Goal: Navigation & Orientation: Understand site structure

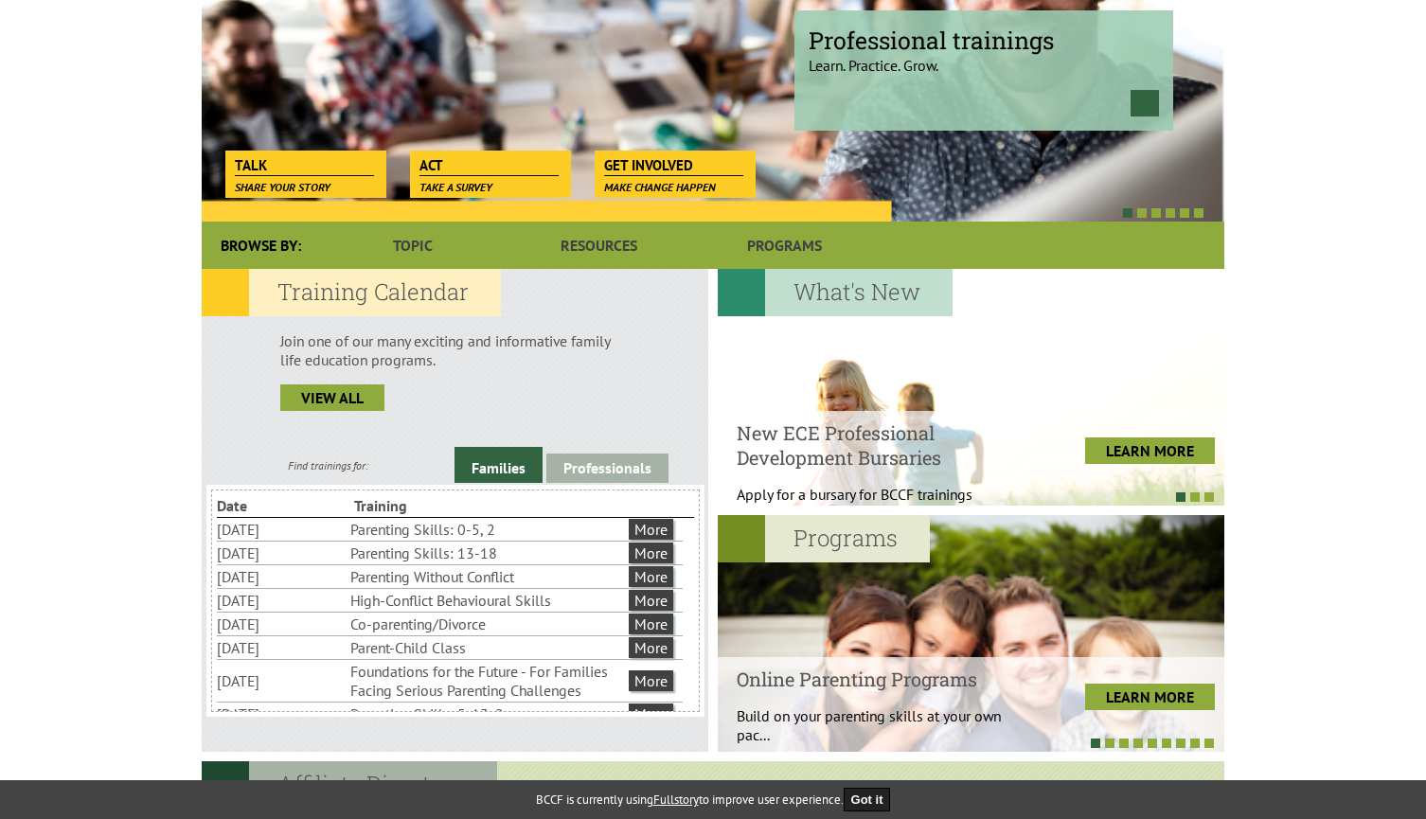
scroll to position [284, 0]
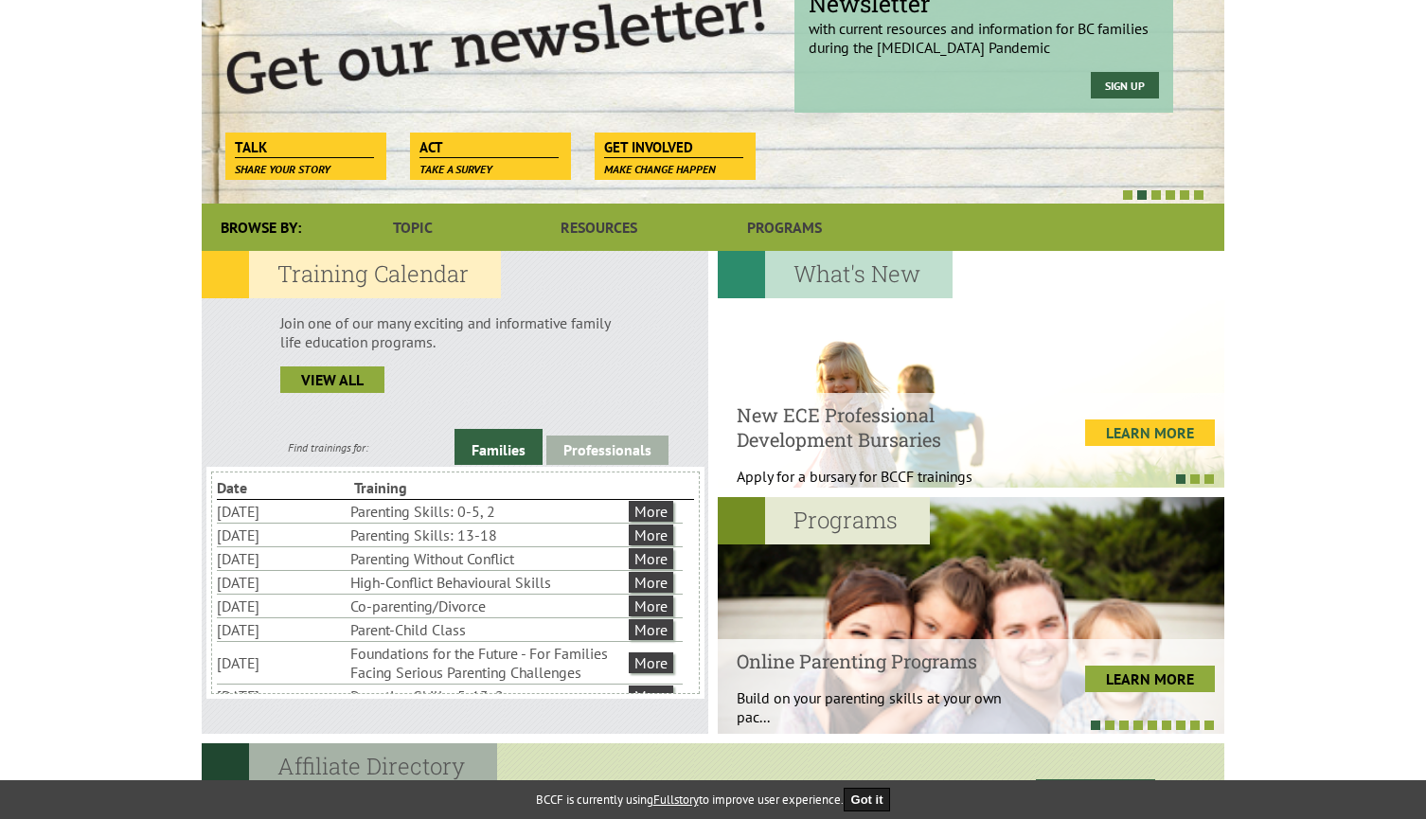
click at [1131, 434] on link "LEARN MORE" at bounding box center [1150, 432] width 130 height 27
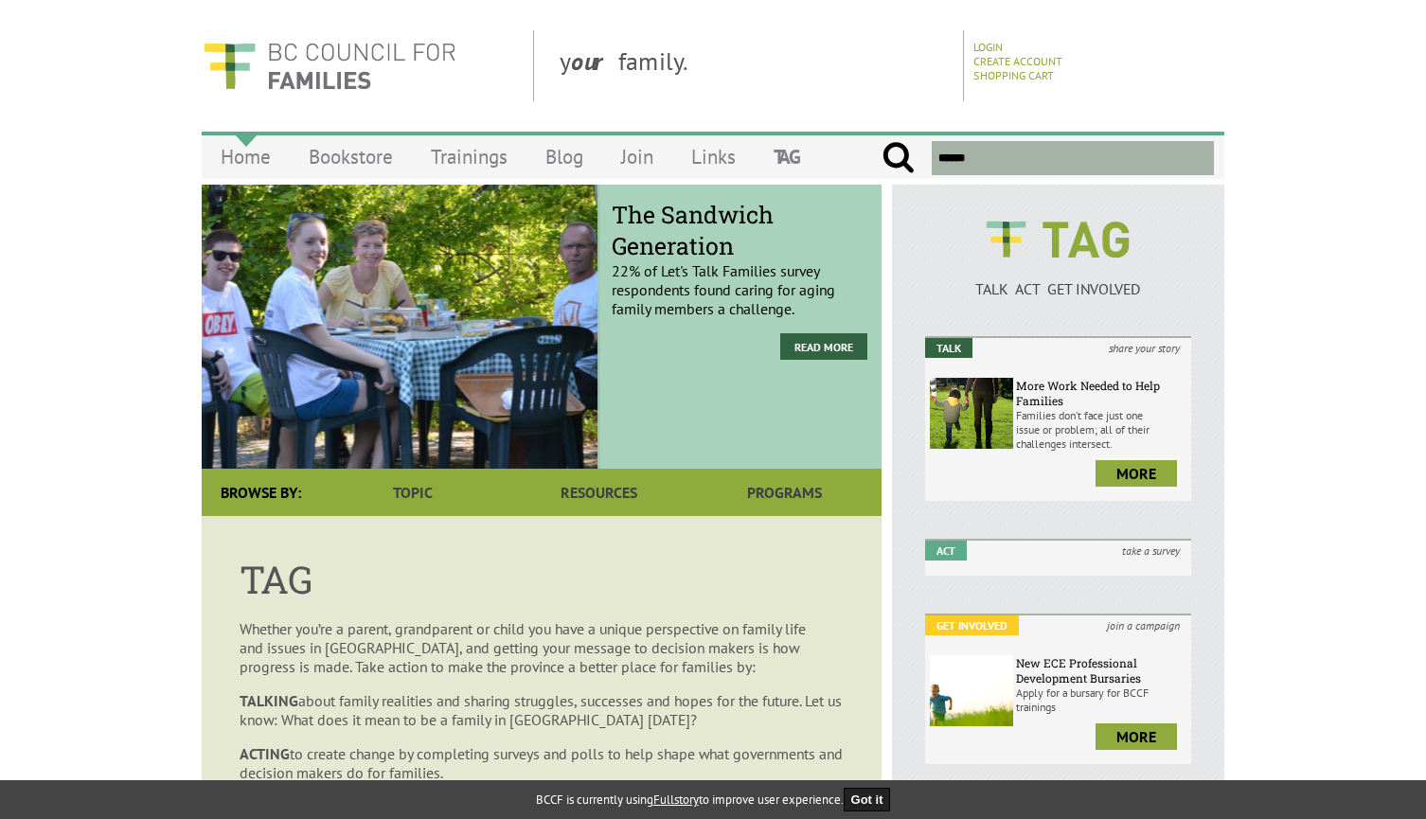
click at [239, 150] on link "Home" at bounding box center [246, 156] width 88 height 44
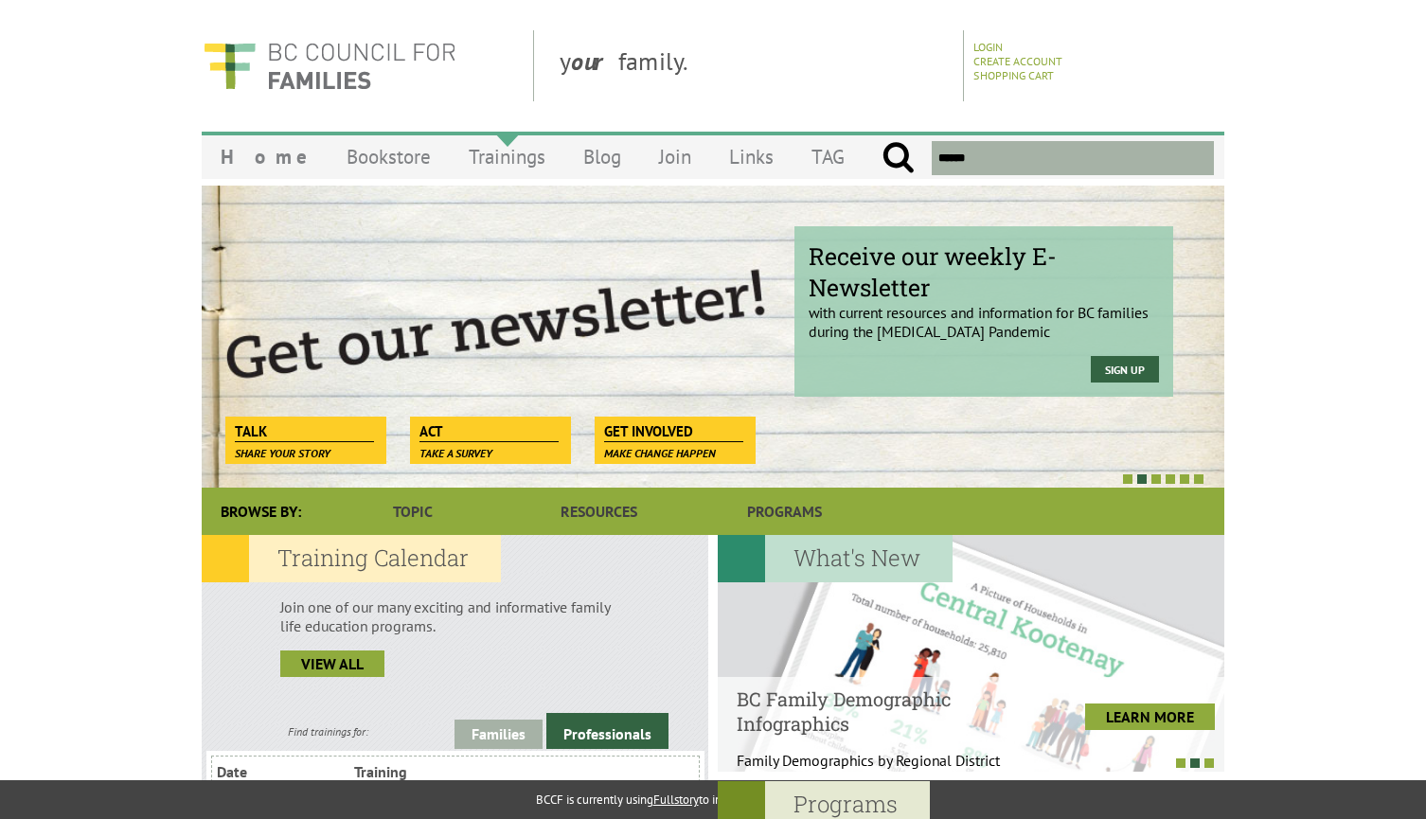
click at [452, 152] on link "Trainings" at bounding box center [507, 156] width 115 height 44
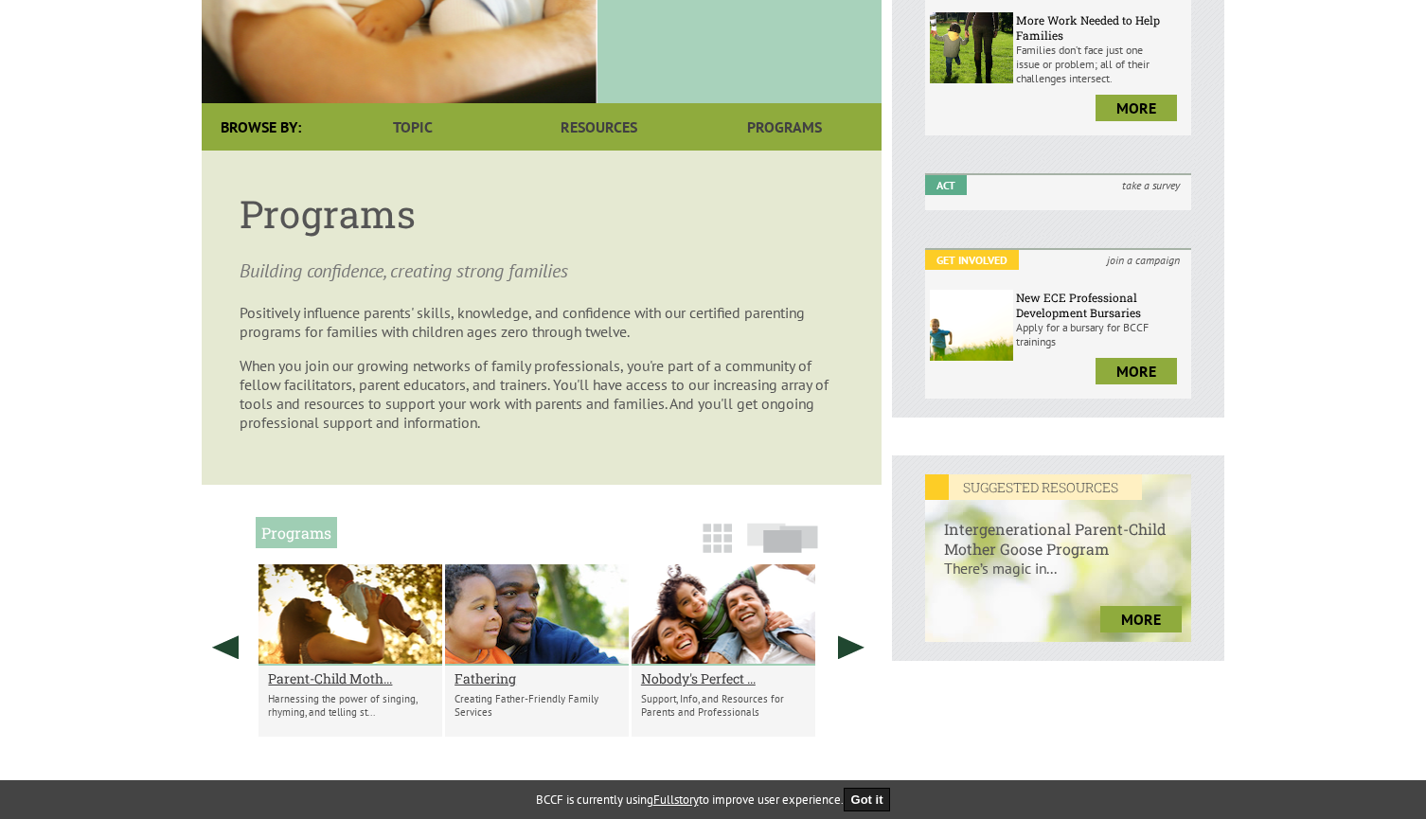
scroll to position [379, 0]
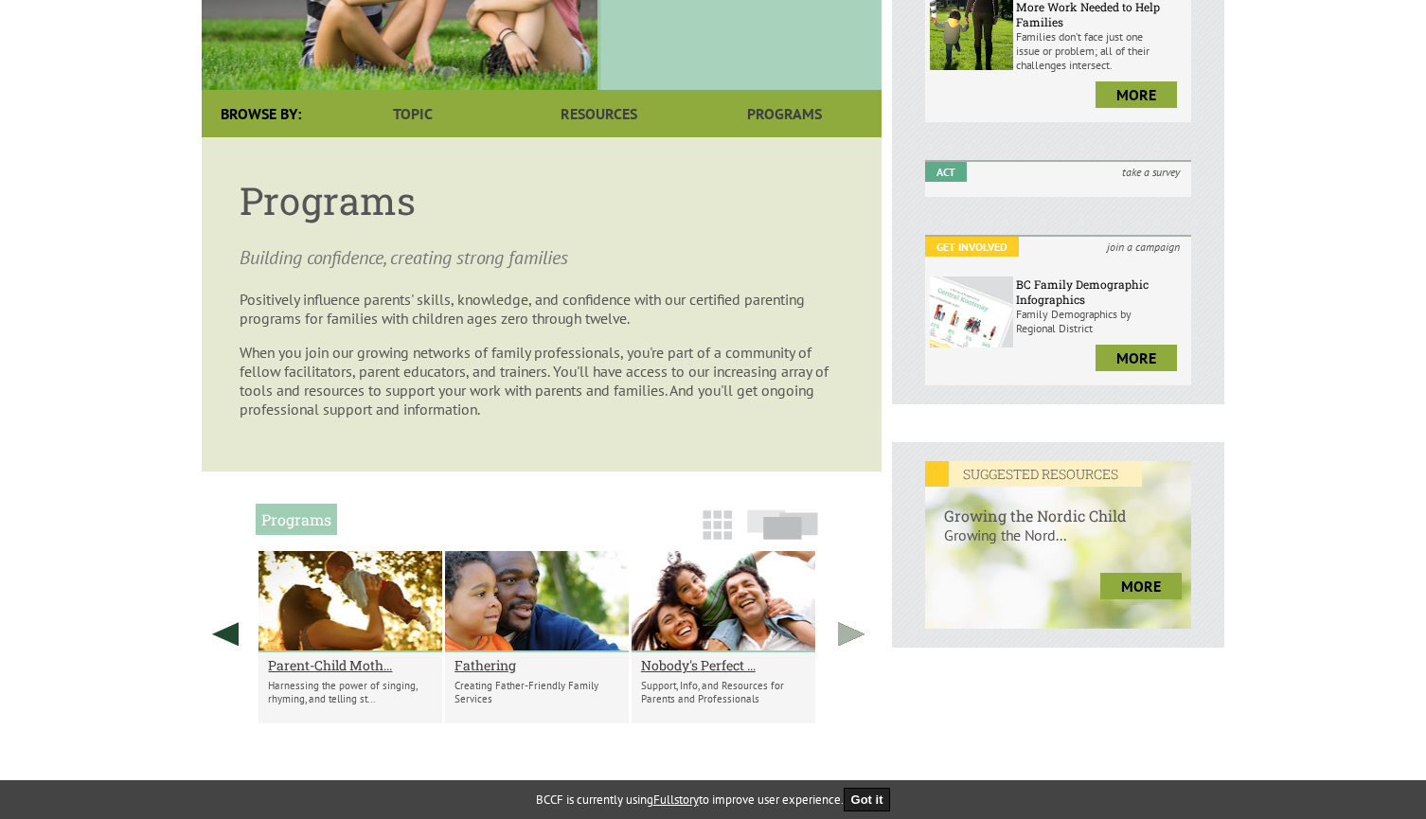
click at [844, 630] on link at bounding box center [850, 634] width 47 height 166
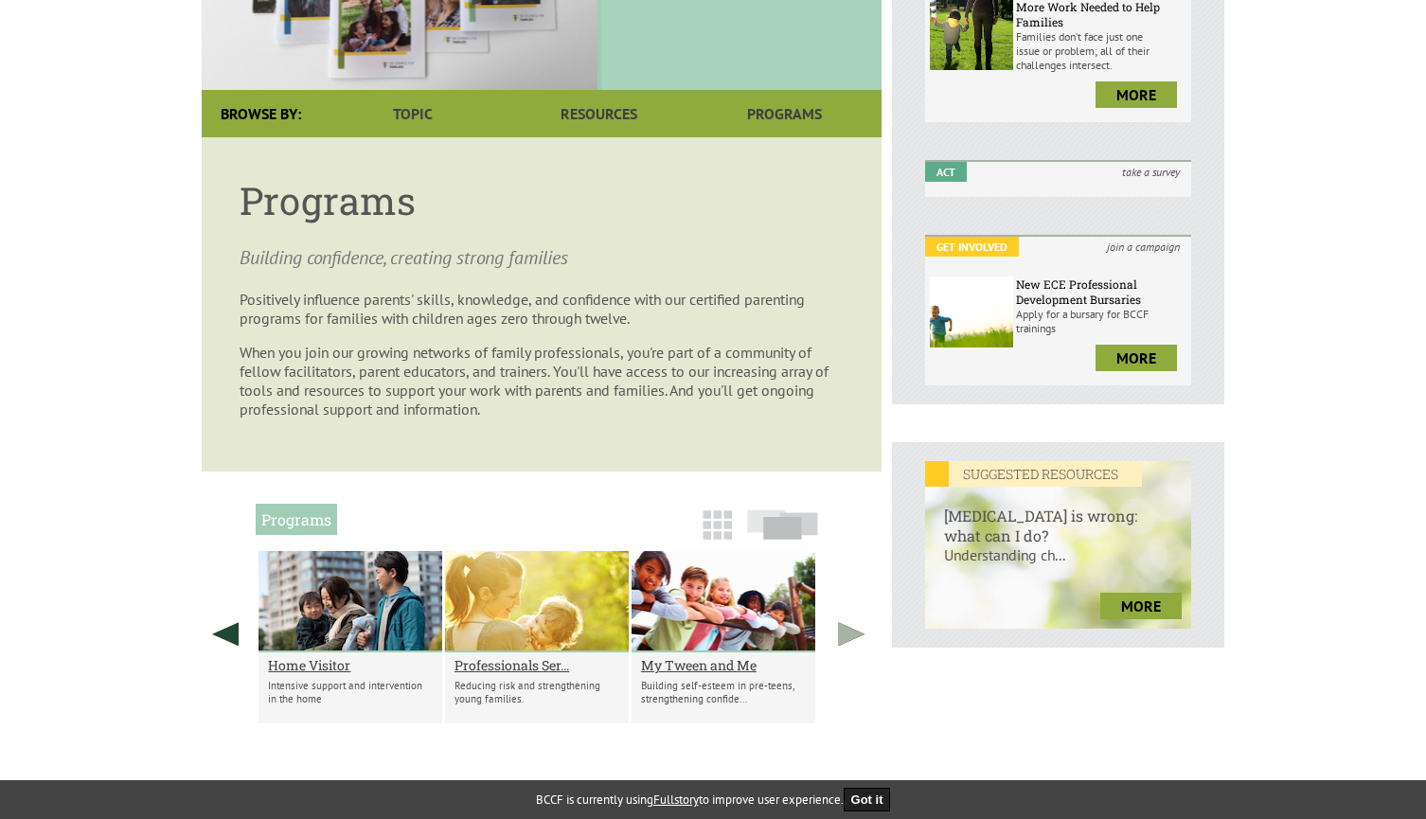
click at [845, 629] on link at bounding box center [850, 634] width 47 height 166
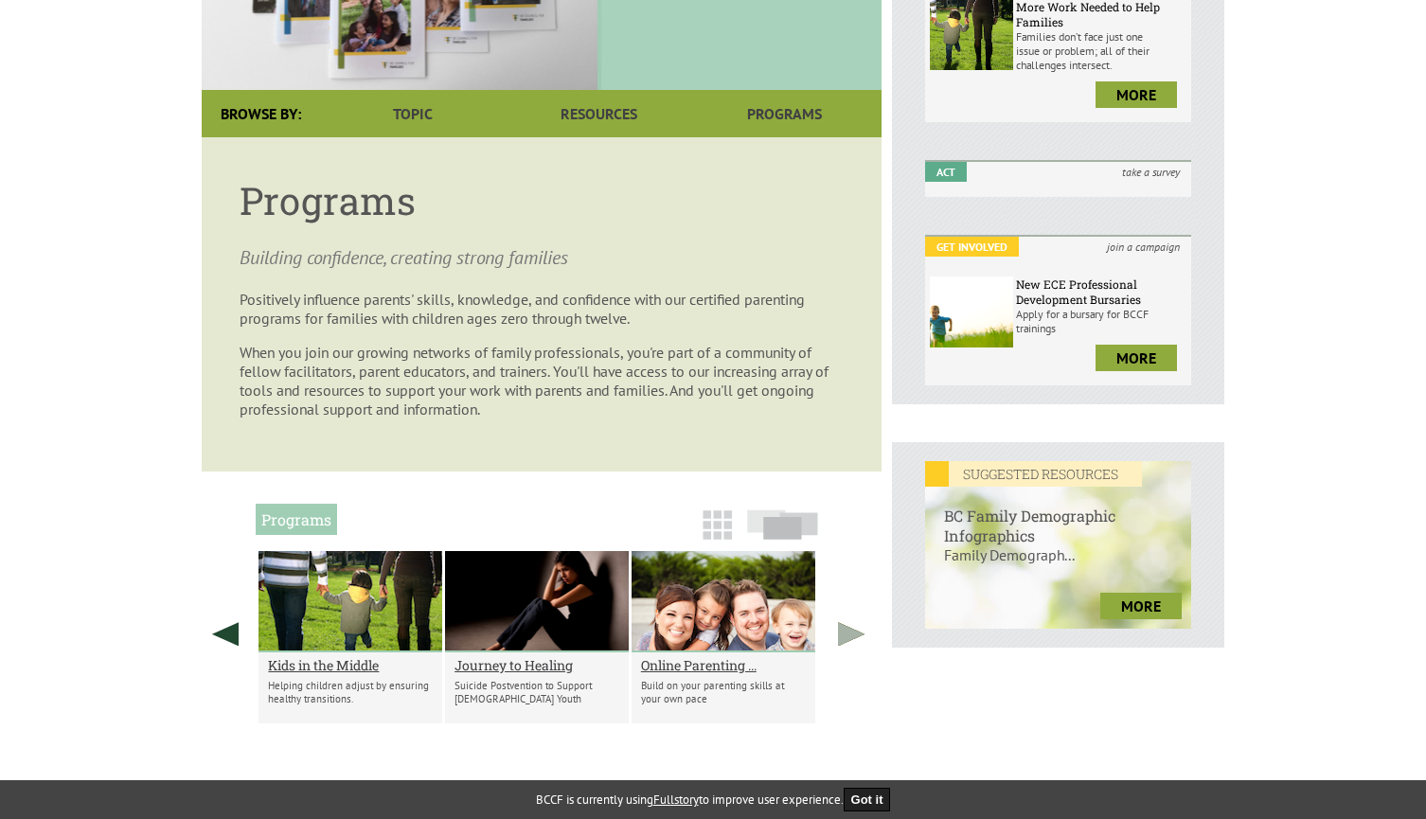
click at [845, 629] on link at bounding box center [850, 634] width 47 height 166
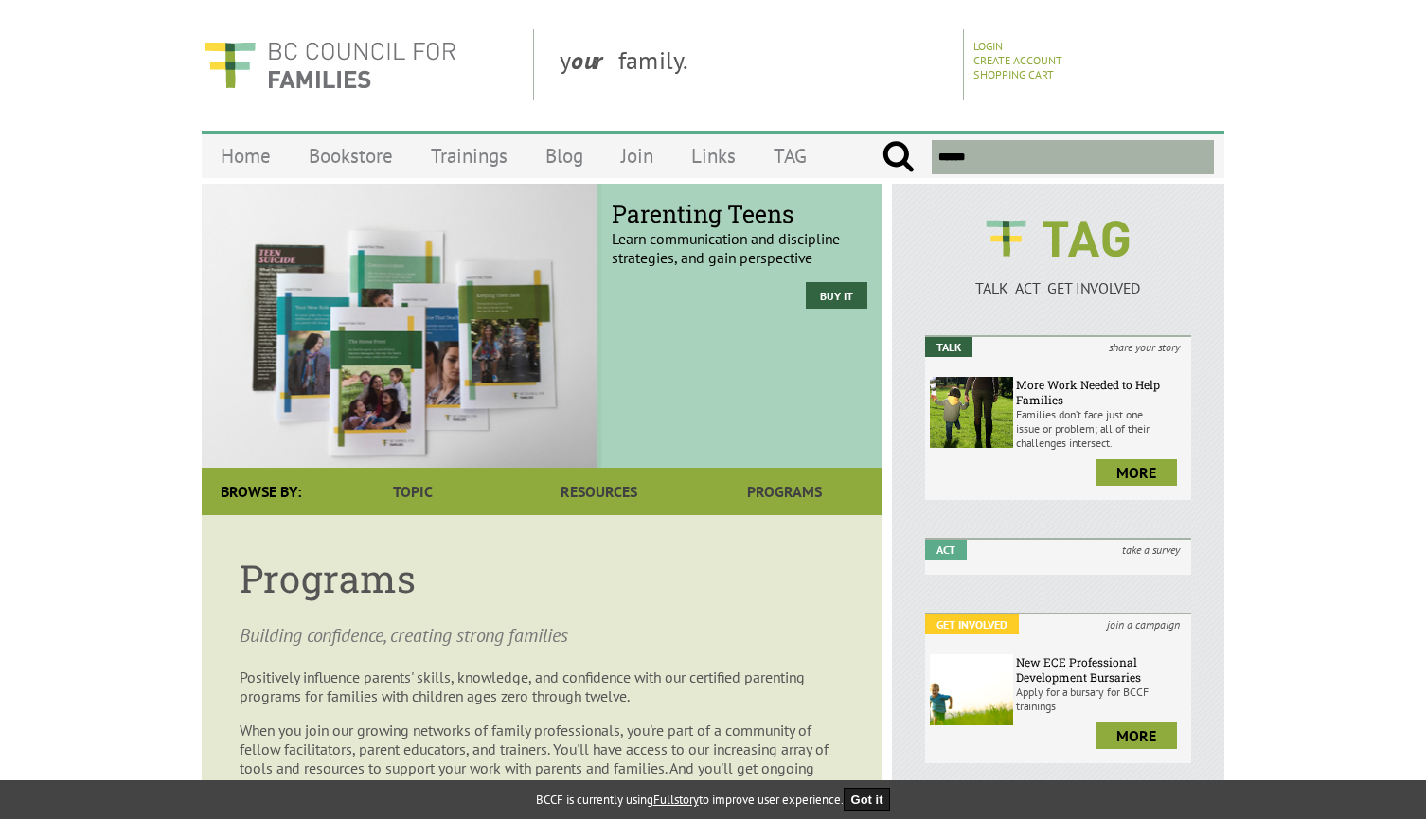
scroll to position [0, 0]
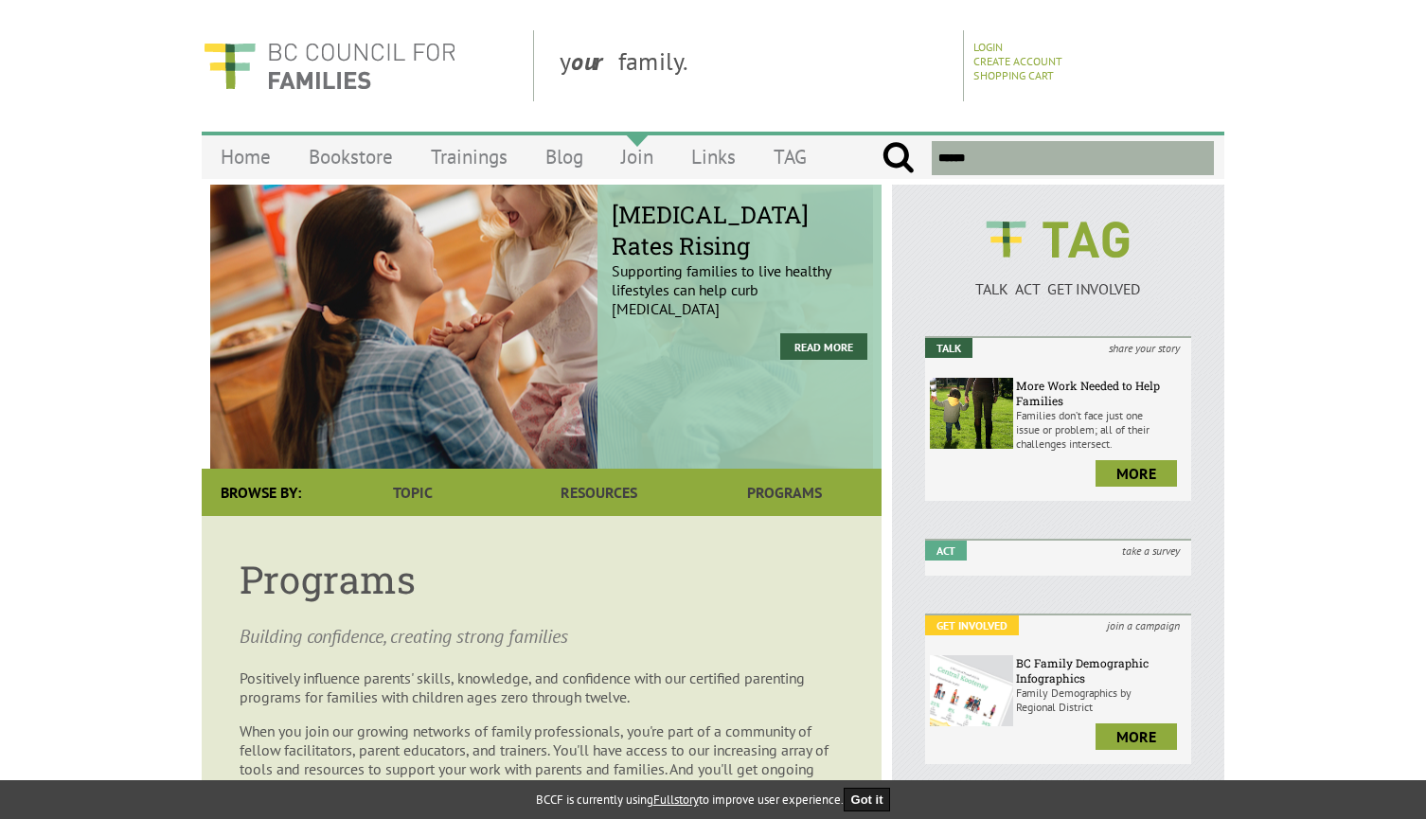
click at [630, 160] on link "Join" at bounding box center [637, 156] width 70 height 44
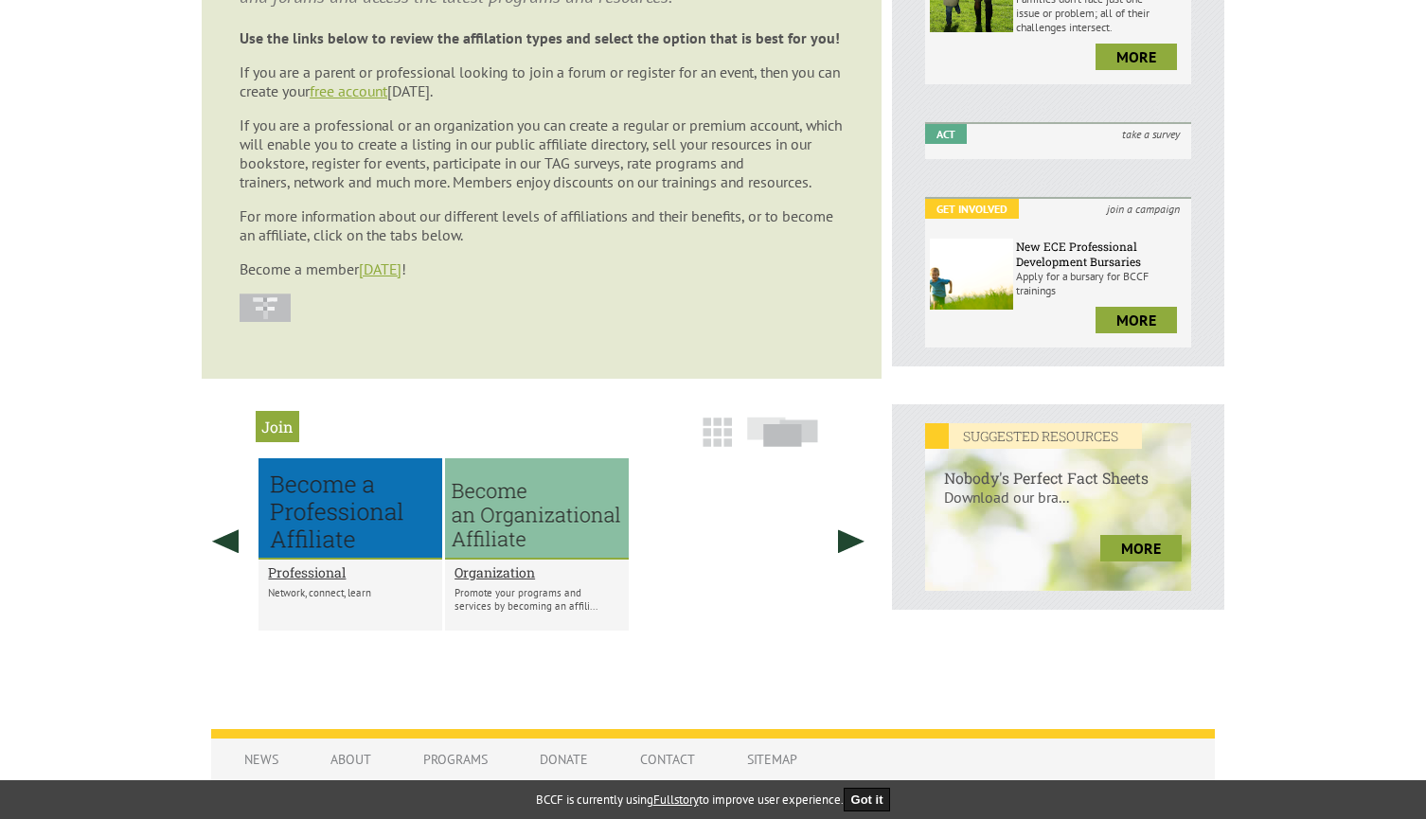
scroll to position [473, 0]
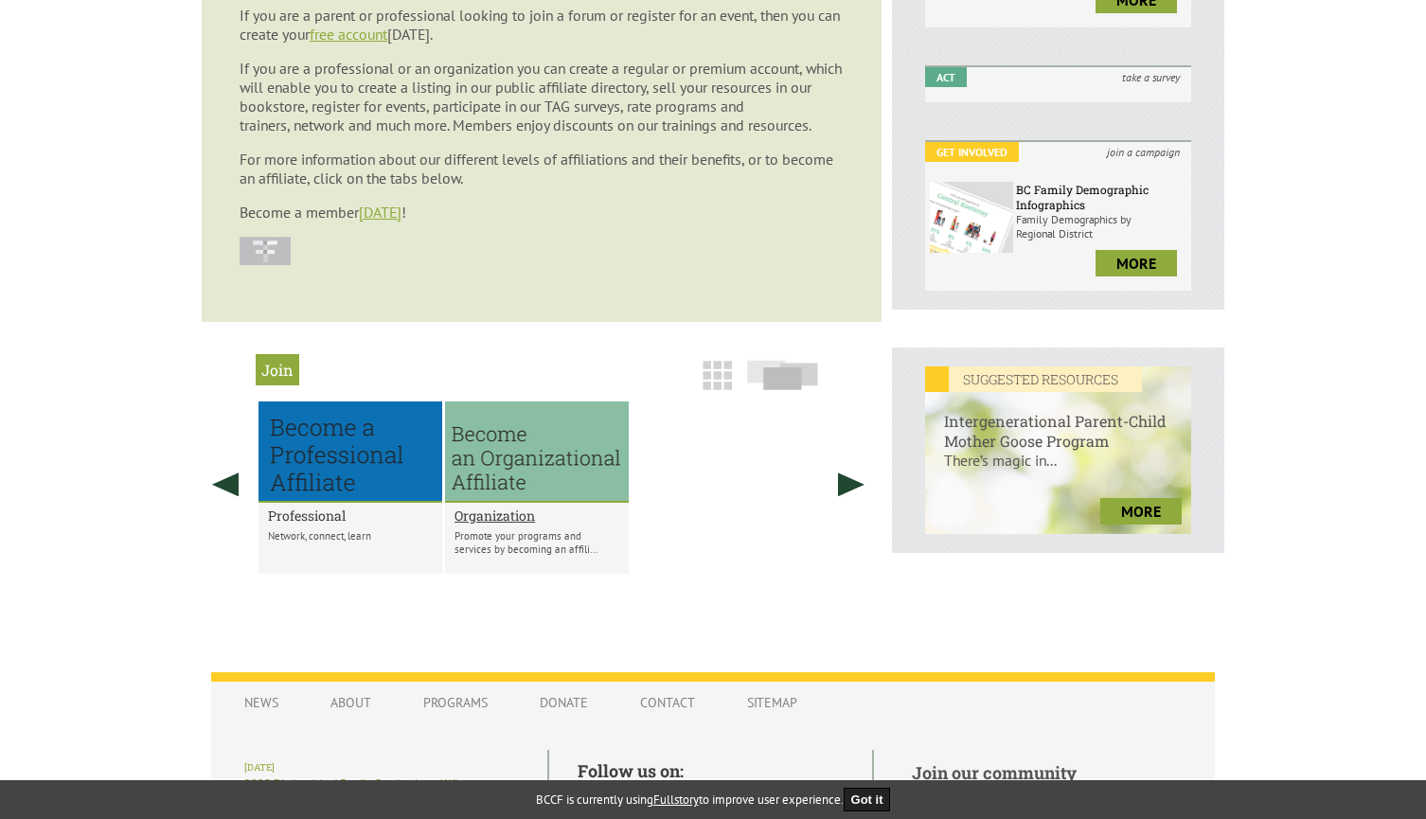
click at [310, 521] on h2 "Professional" at bounding box center [350, 515] width 165 height 18
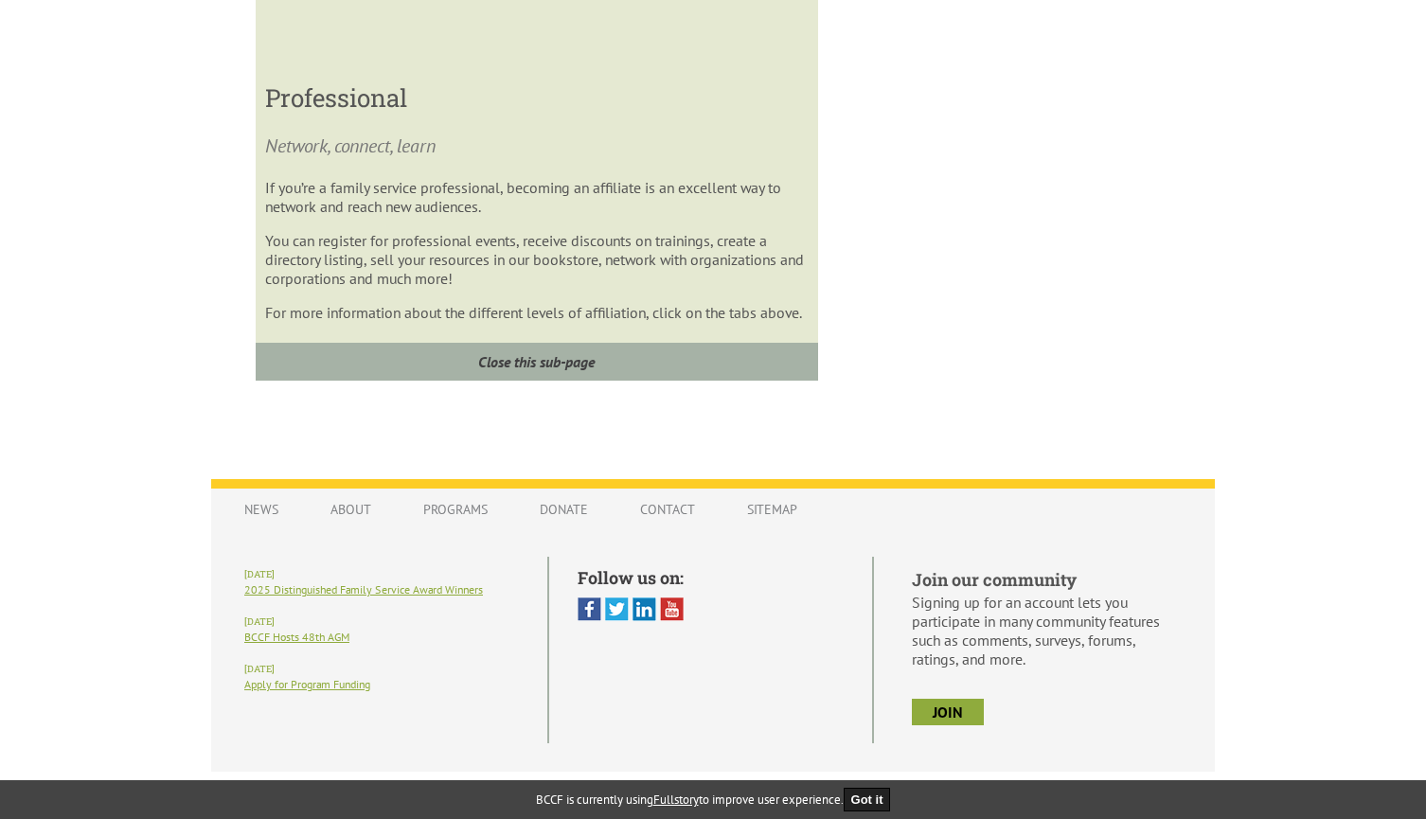
scroll to position [1126, 0]
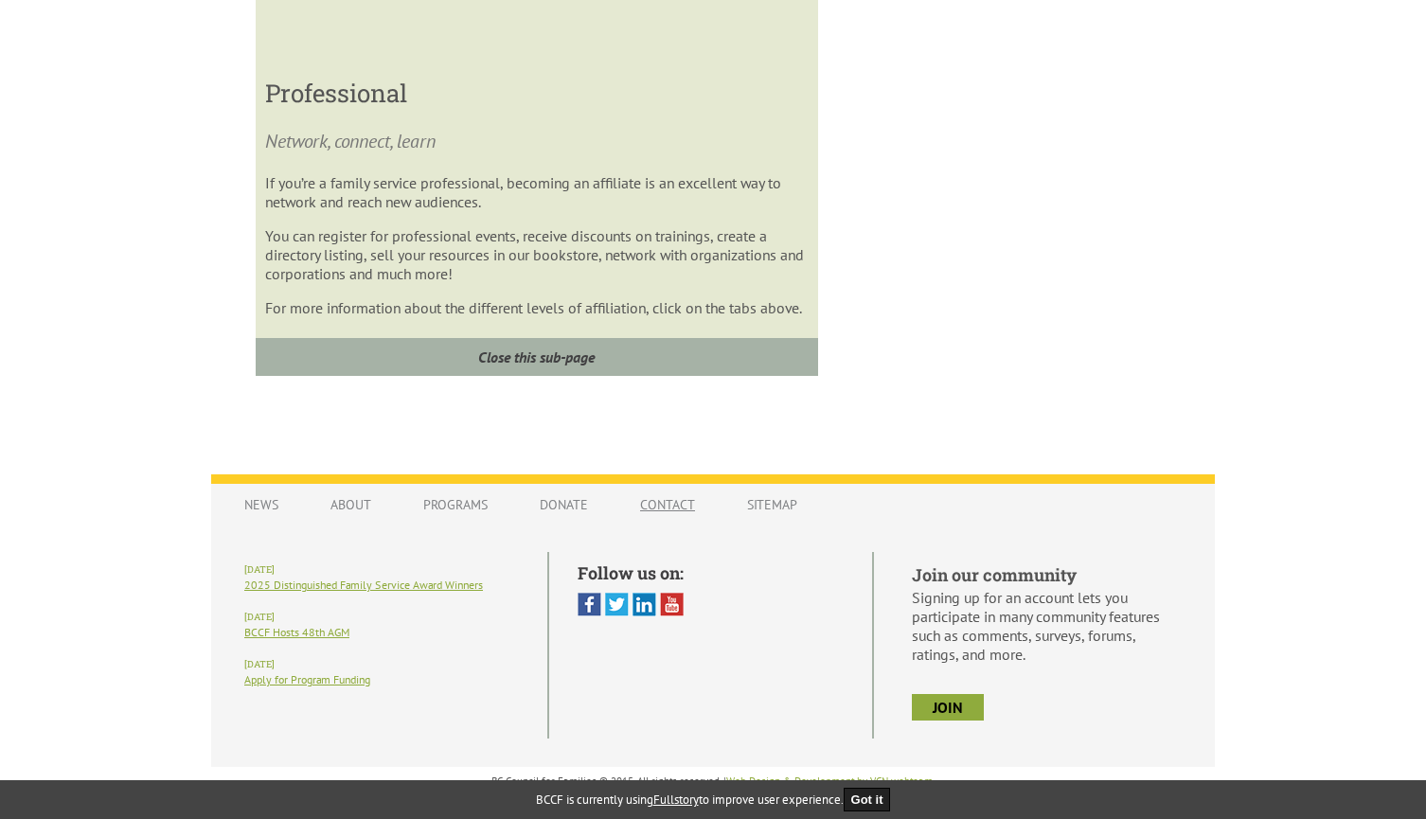
click at [658, 503] on link "Contact" at bounding box center [667, 505] width 93 height 36
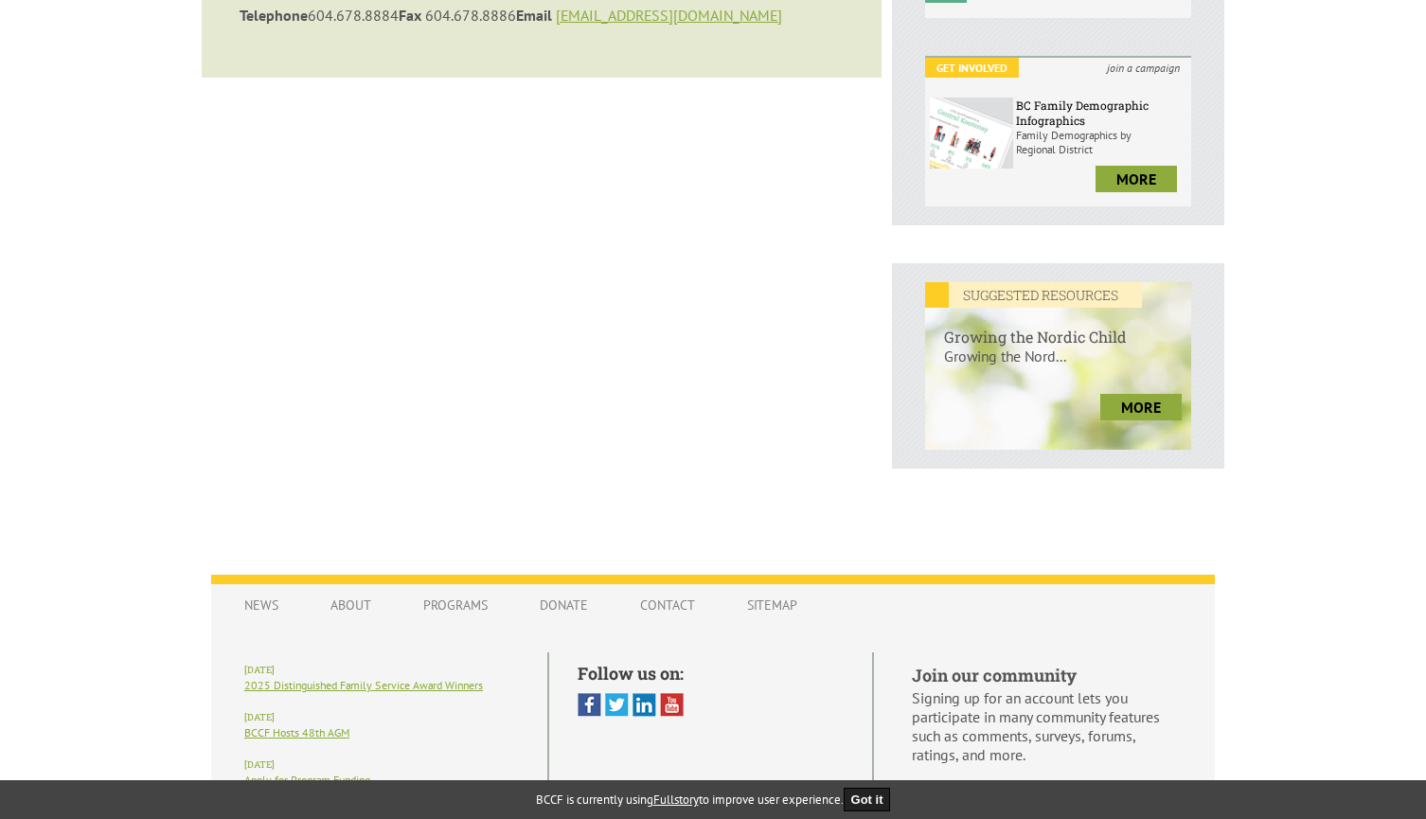
scroll to position [658, 0]
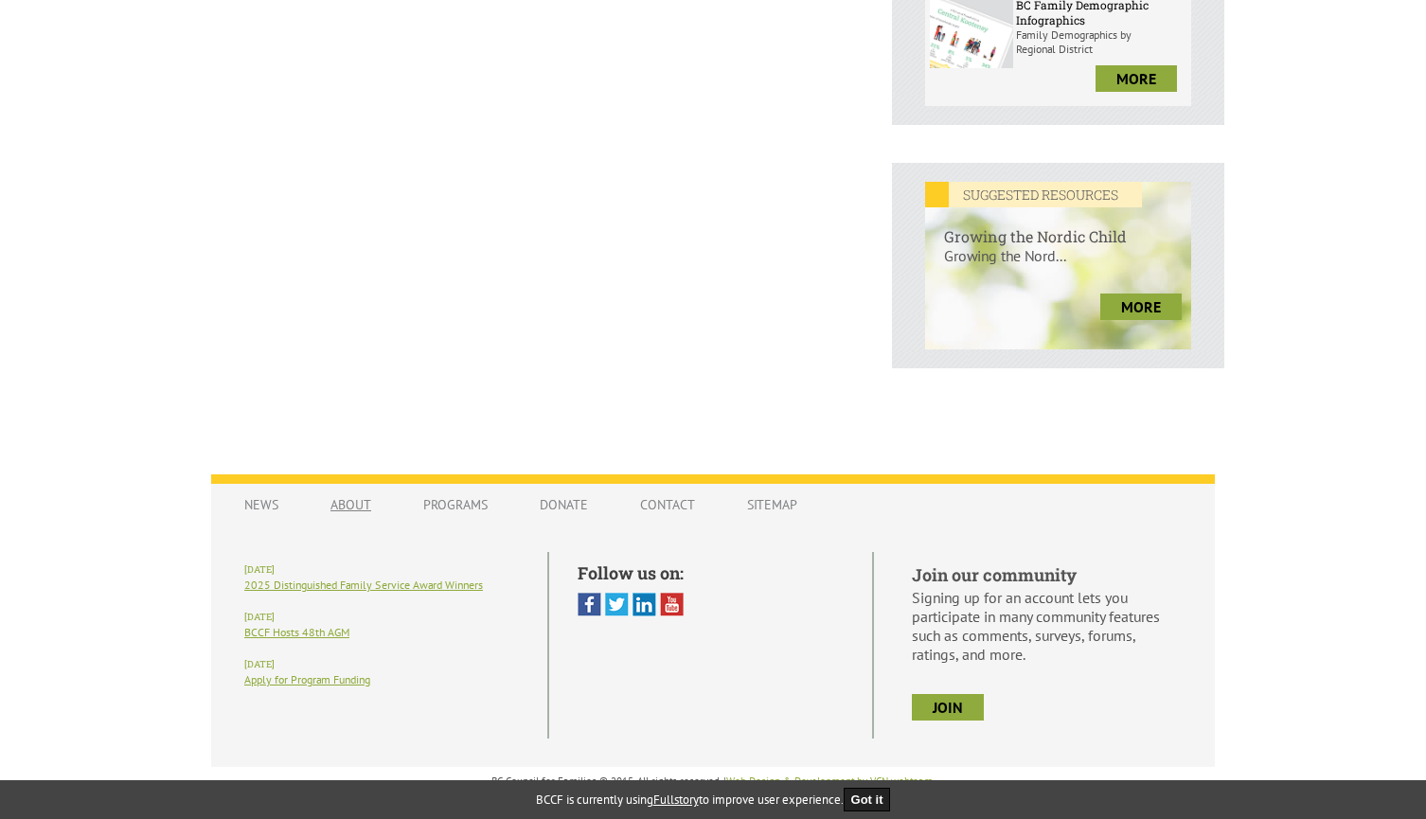
click at [360, 504] on link "About" at bounding box center [350, 505] width 79 height 36
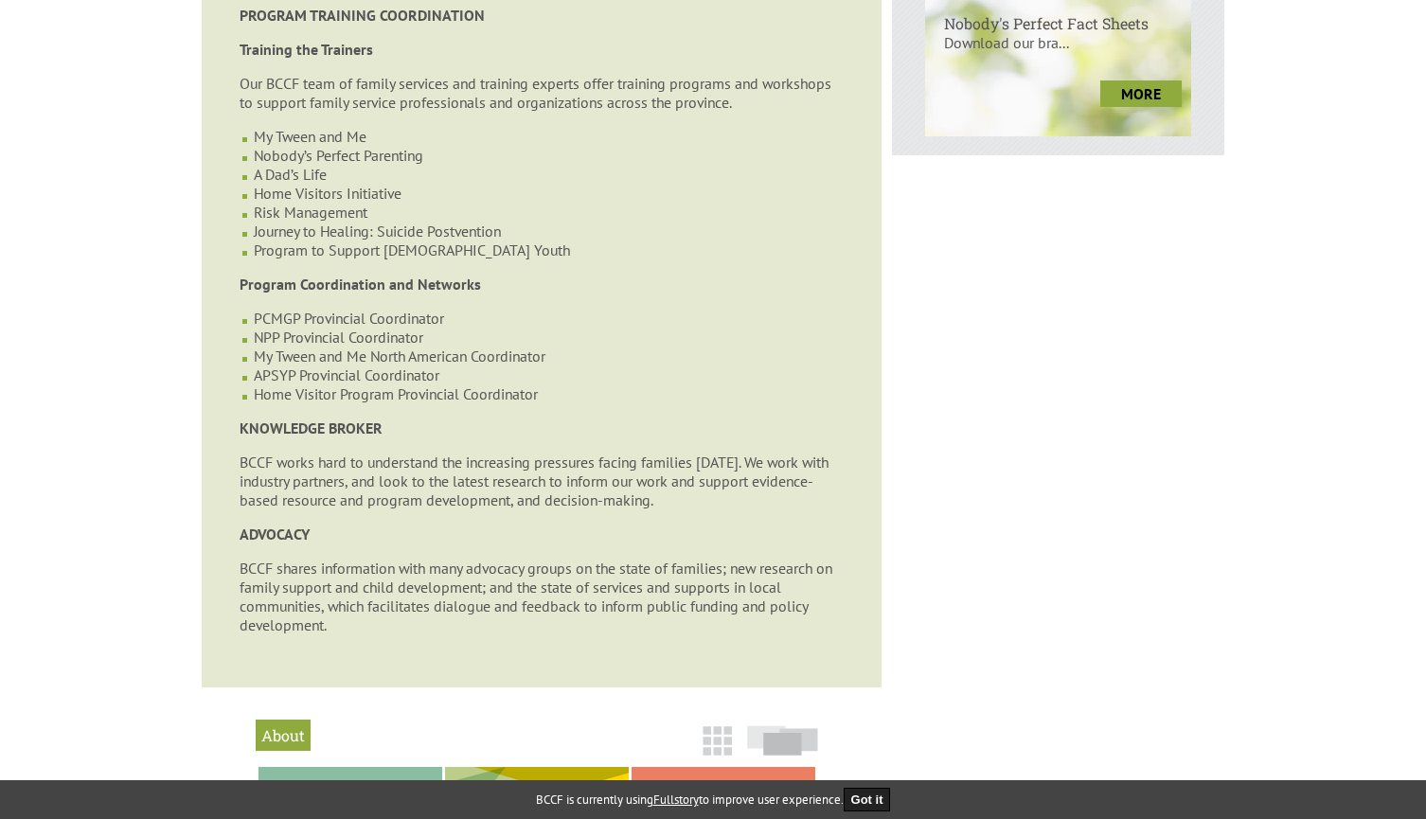
scroll to position [1136, 0]
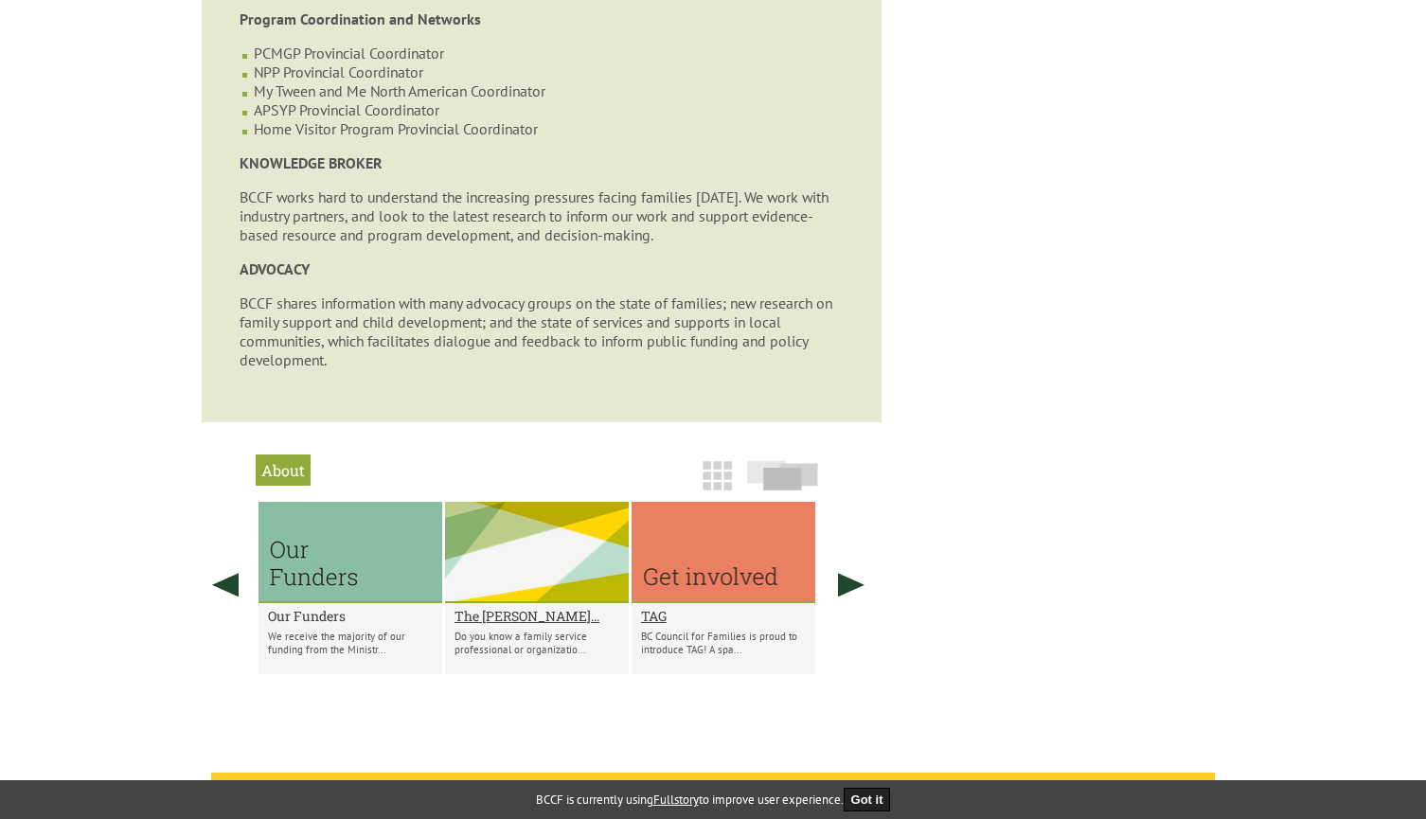
click at [318, 617] on h2 "Our Funders" at bounding box center [350, 616] width 165 height 18
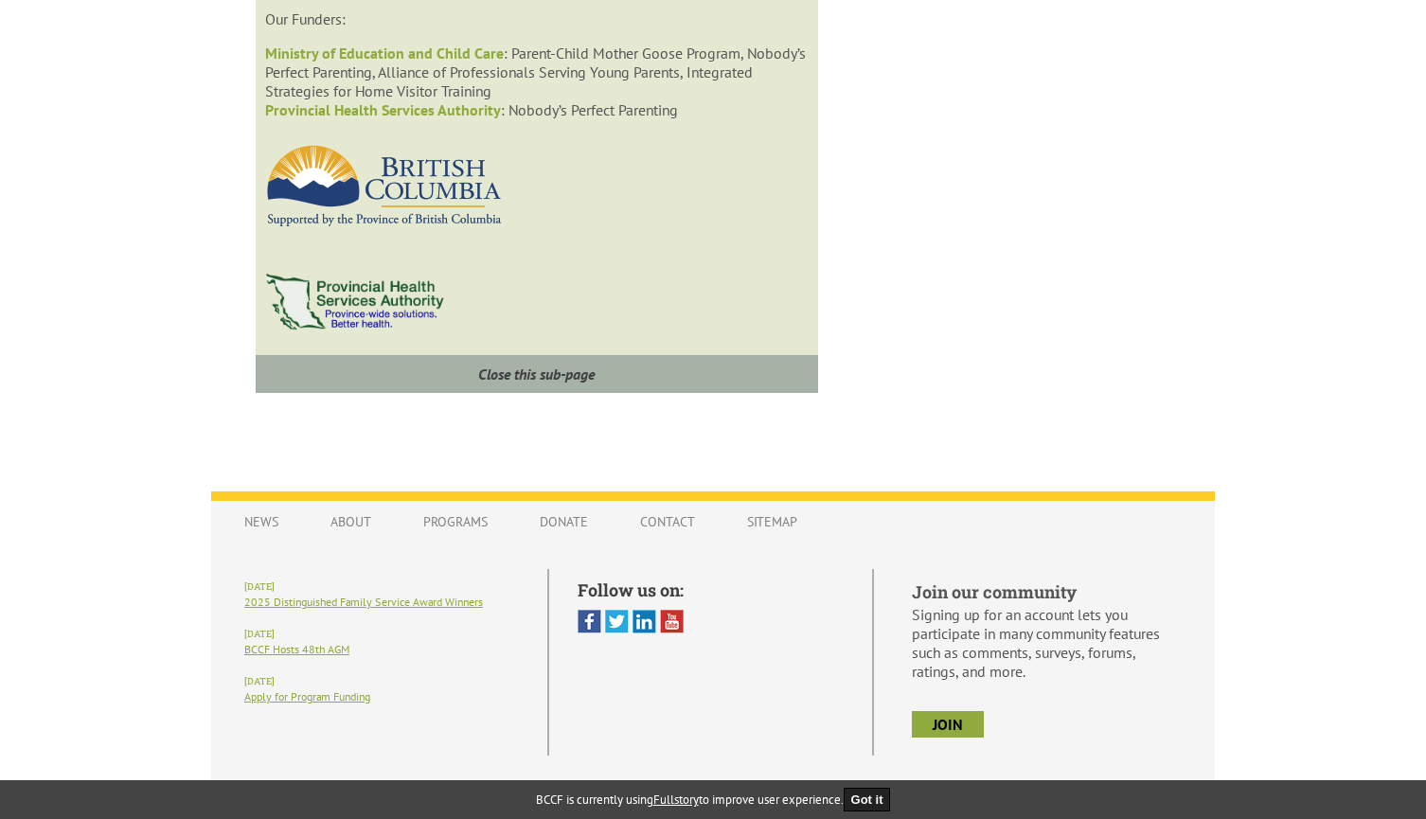
scroll to position [2183, 0]
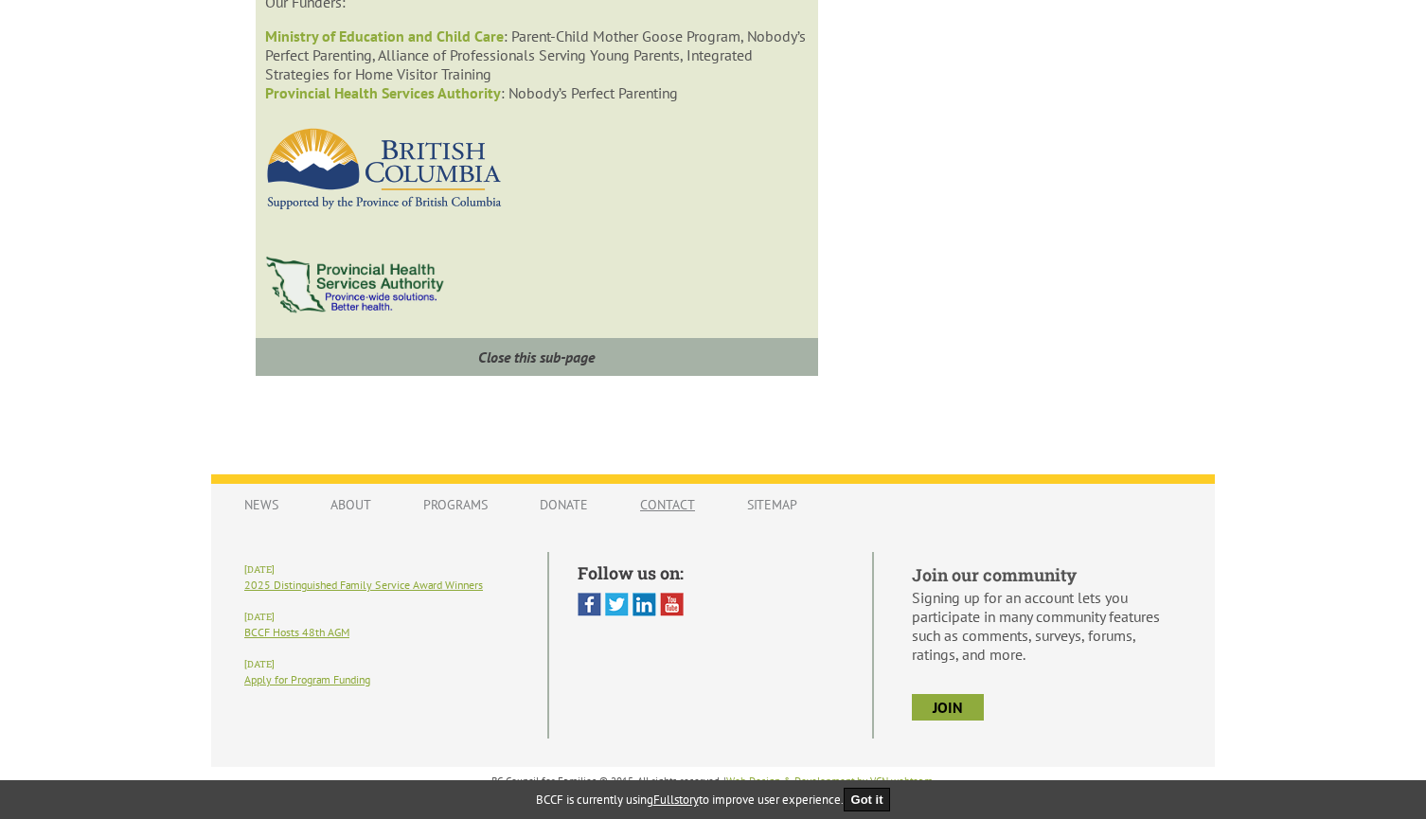
click at [677, 506] on link "Contact" at bounding box center [667, 505] width 93 height 36
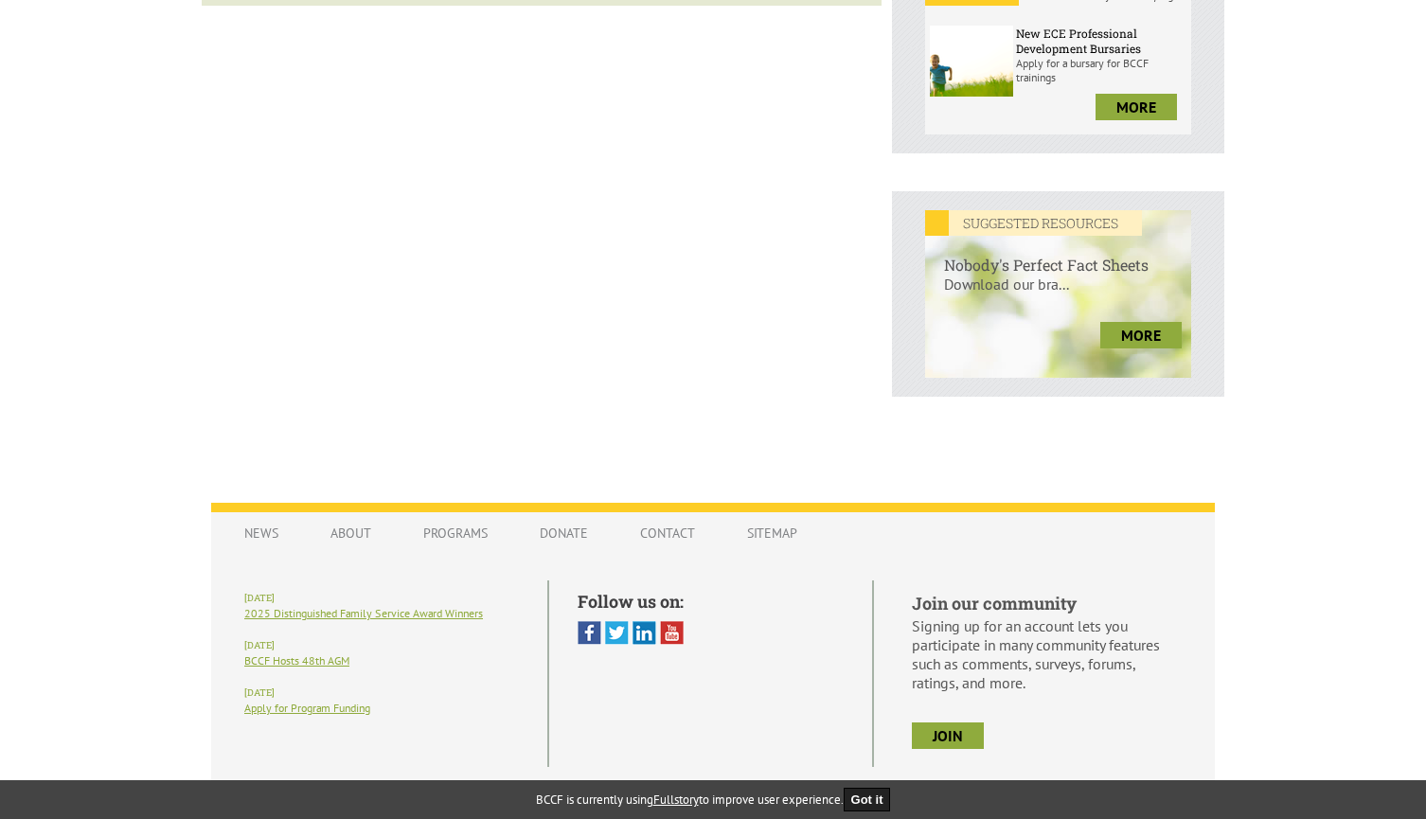
scroll to position [658, 0]
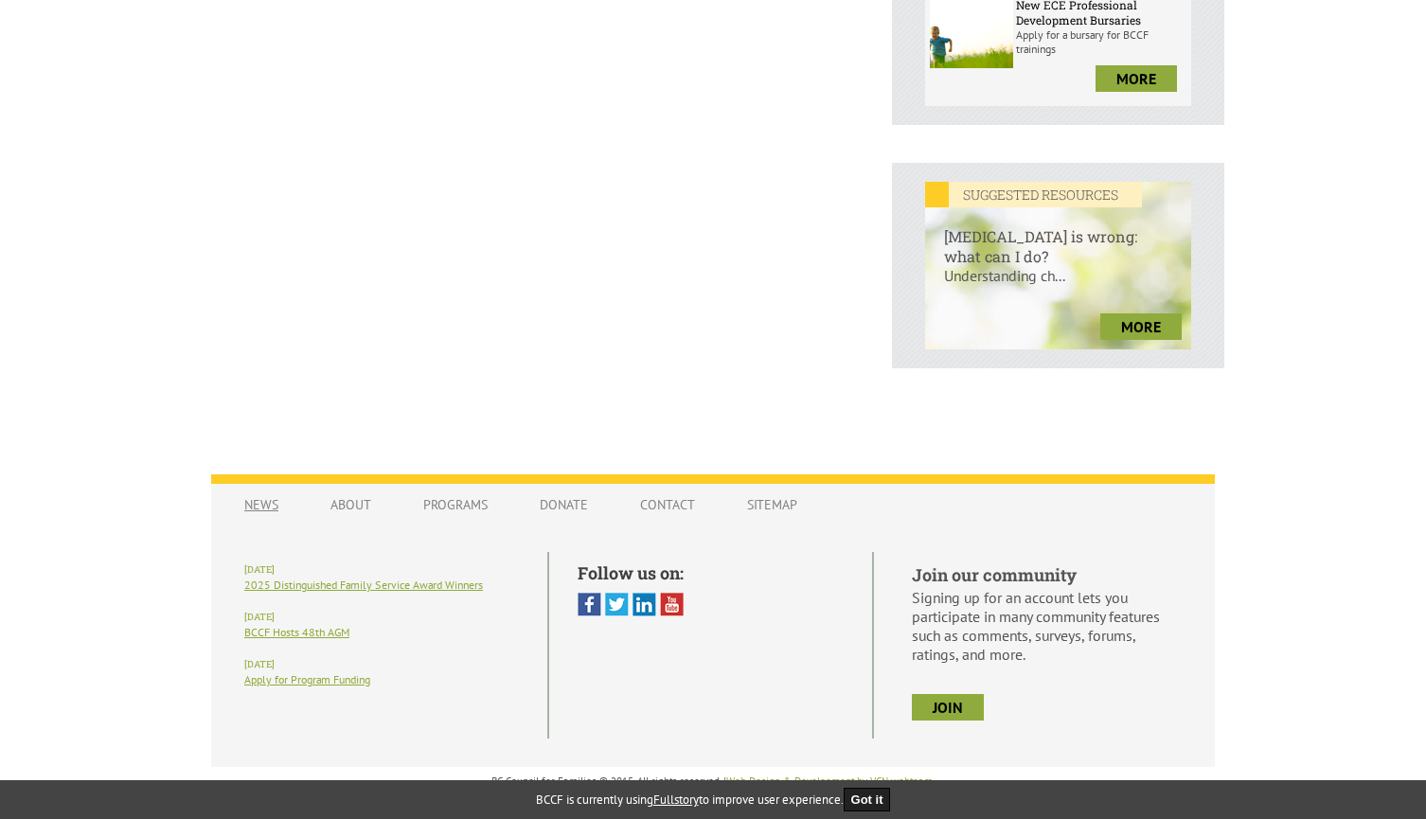
click at [266, 505] on link "News" at bounding box center [261, 505] width 72 height 36
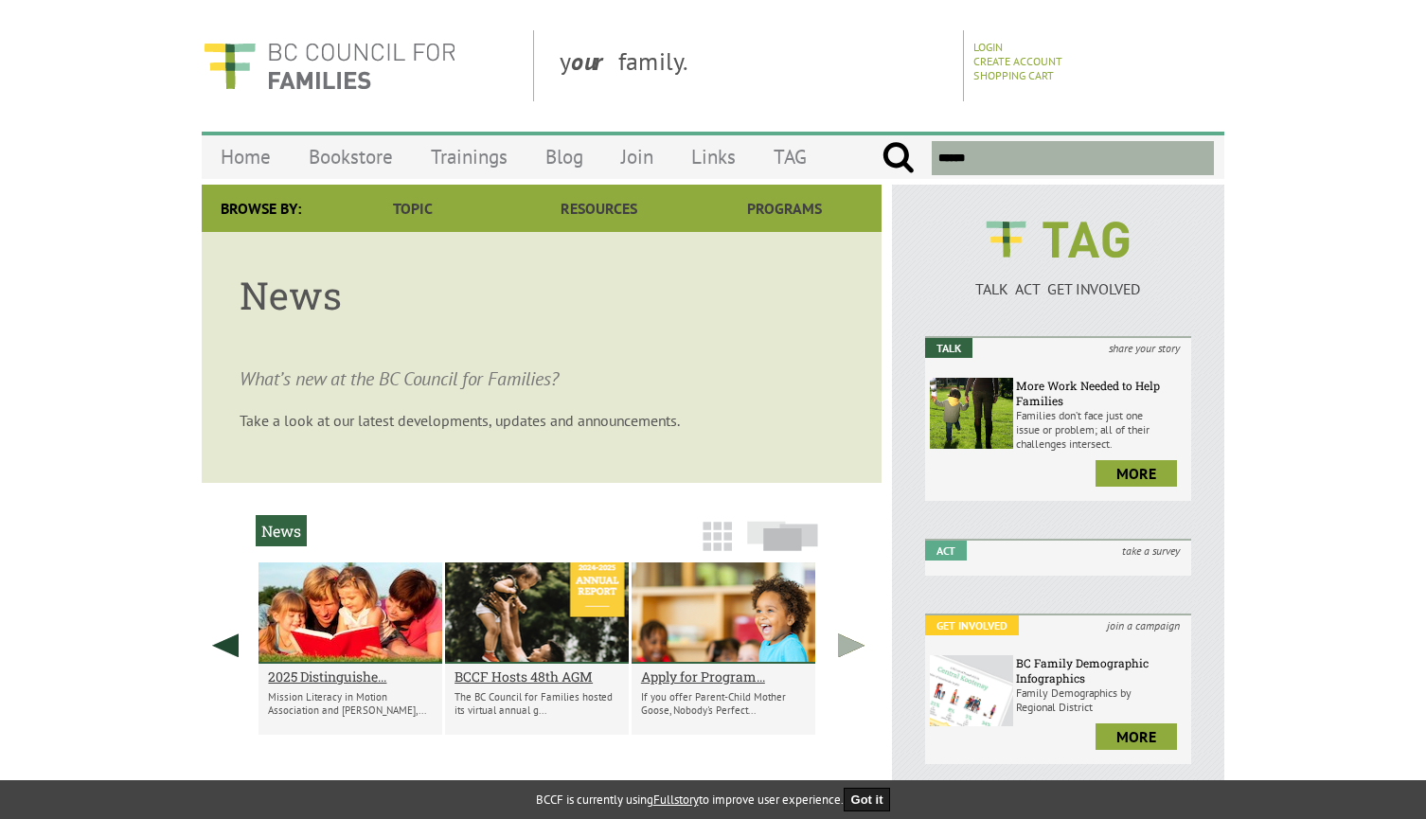
click at [852, 633] on link at bounding box center [850, 645] width 47 height 166
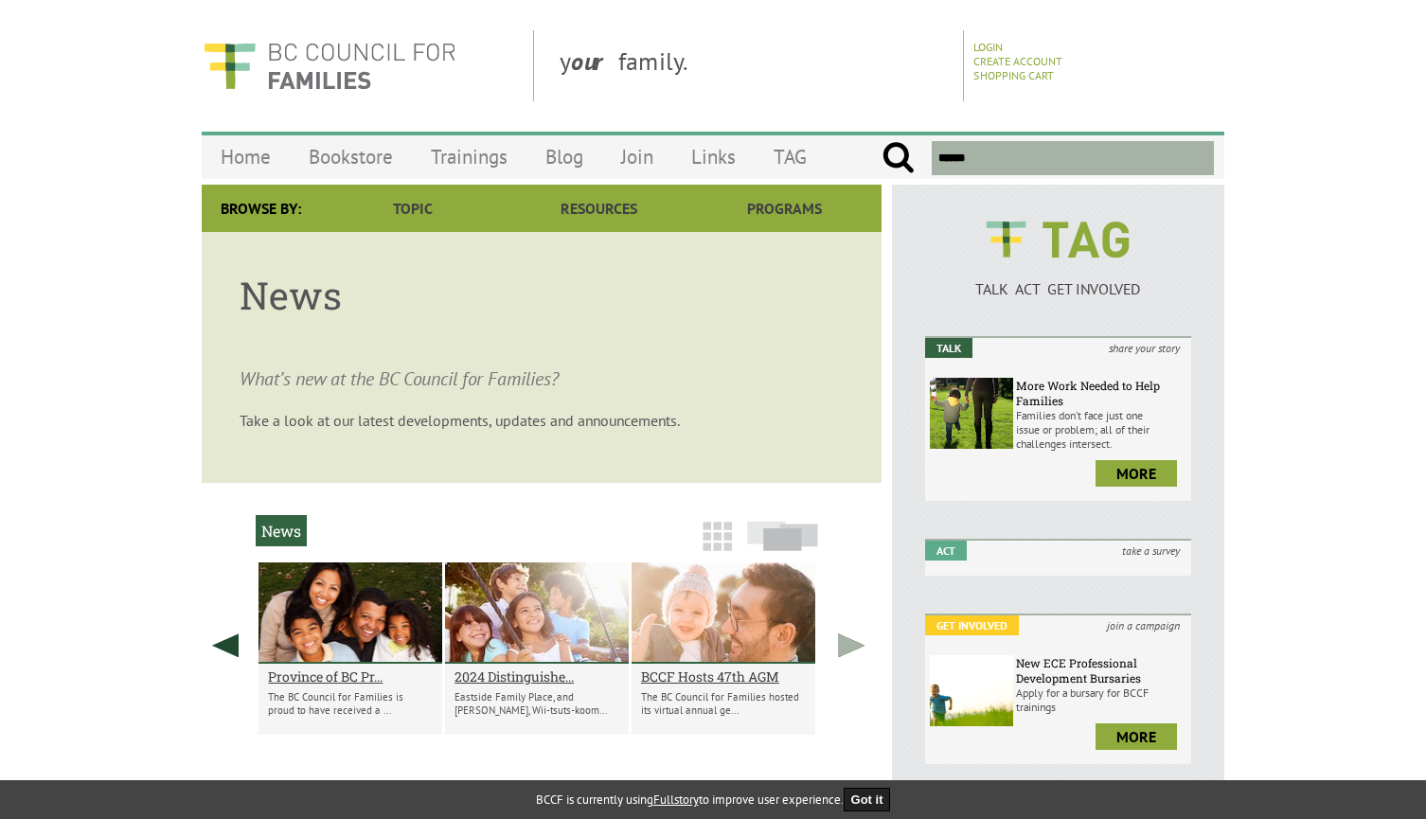
click at [848, 639] on link at bounding box center [850, 645] width 47 height 166
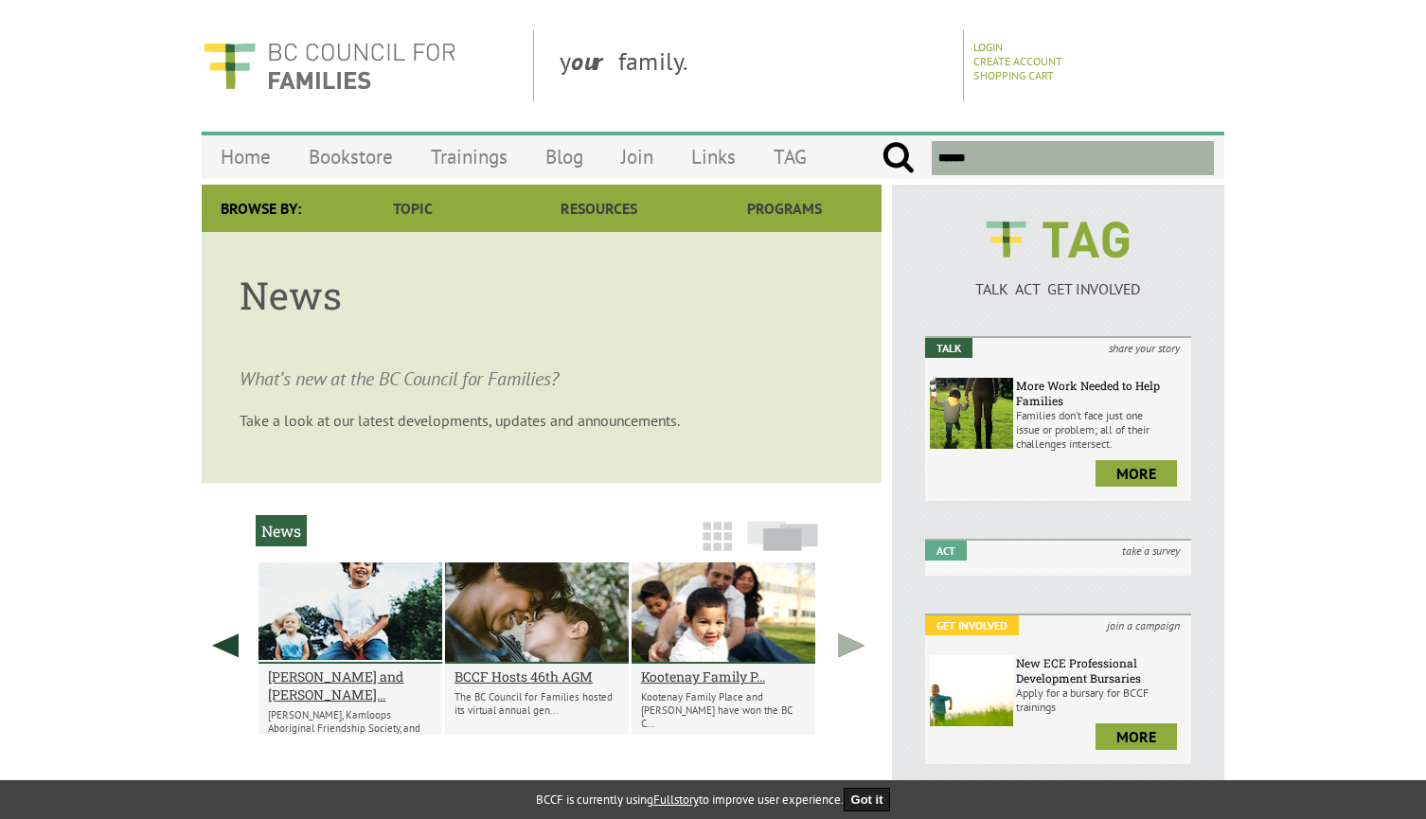
click at [848, 639] on link at bounding box center [850, 645] width 47 height 166
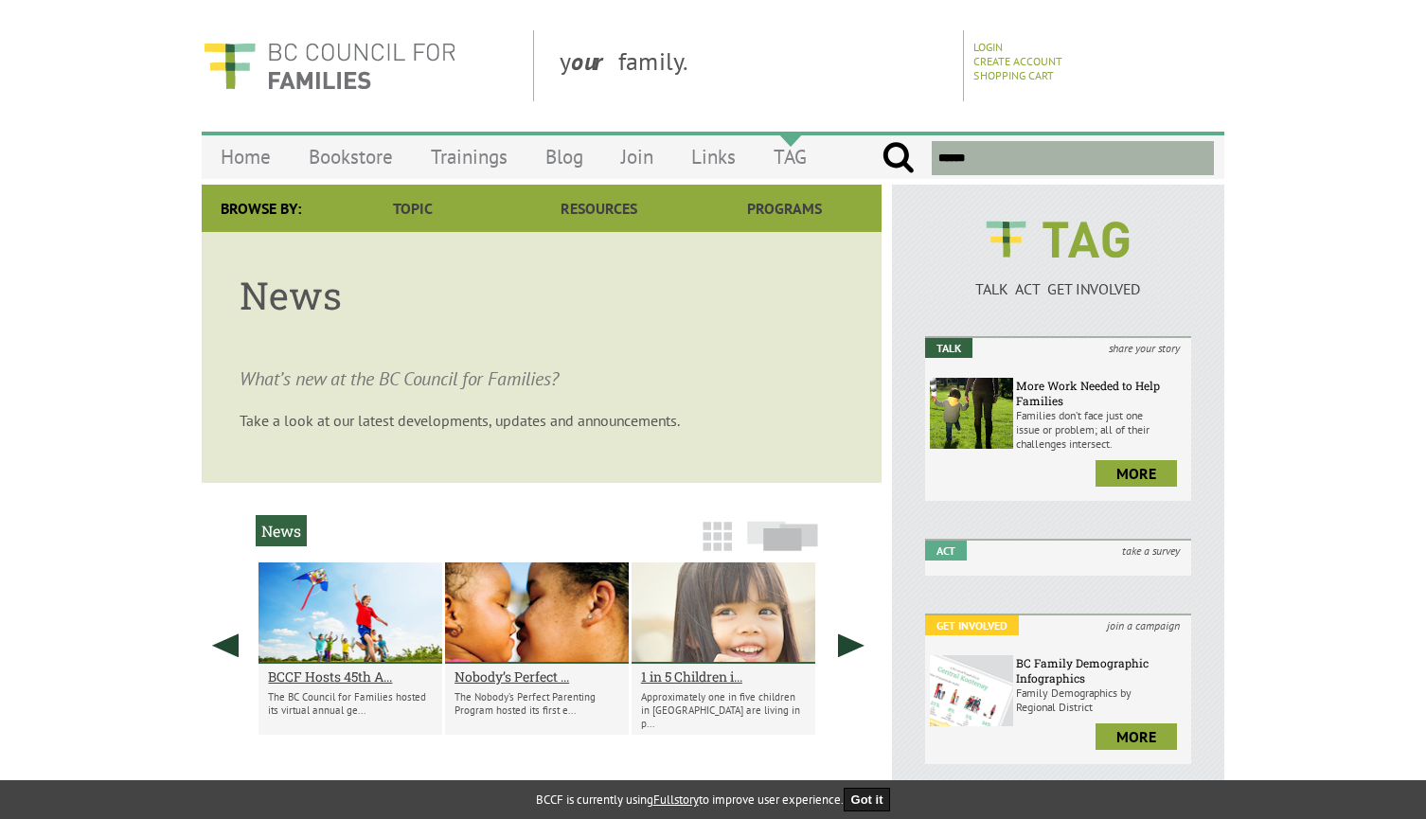
click at [799, 152] on link "TAG" at bounding box center [789, 156] width 71 height 44
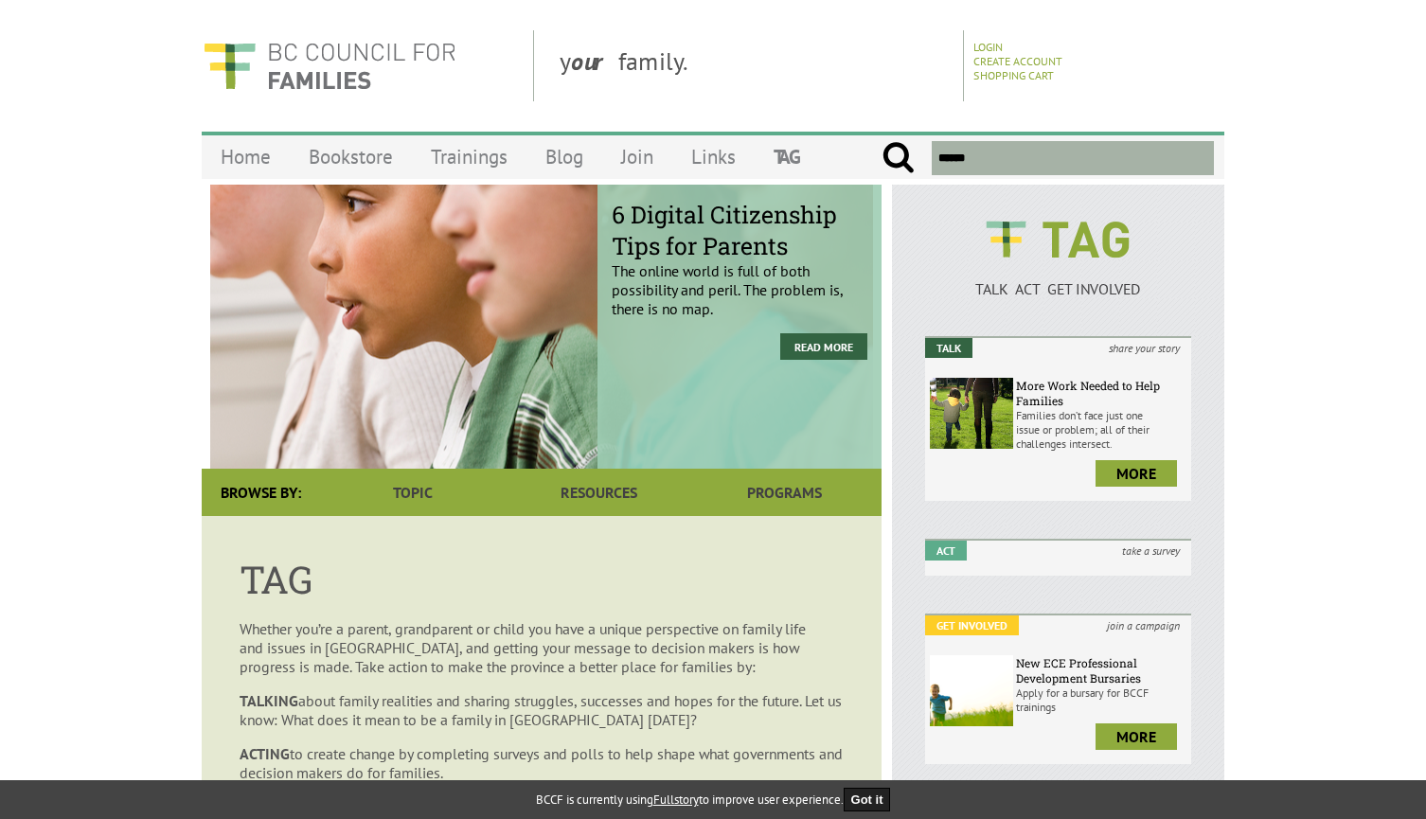
click at [243, 368] on div "6 Digital Citizenship Tips for Parents The online world is full of both possibi…" at bounding box center [542, 327] width 680 height 284
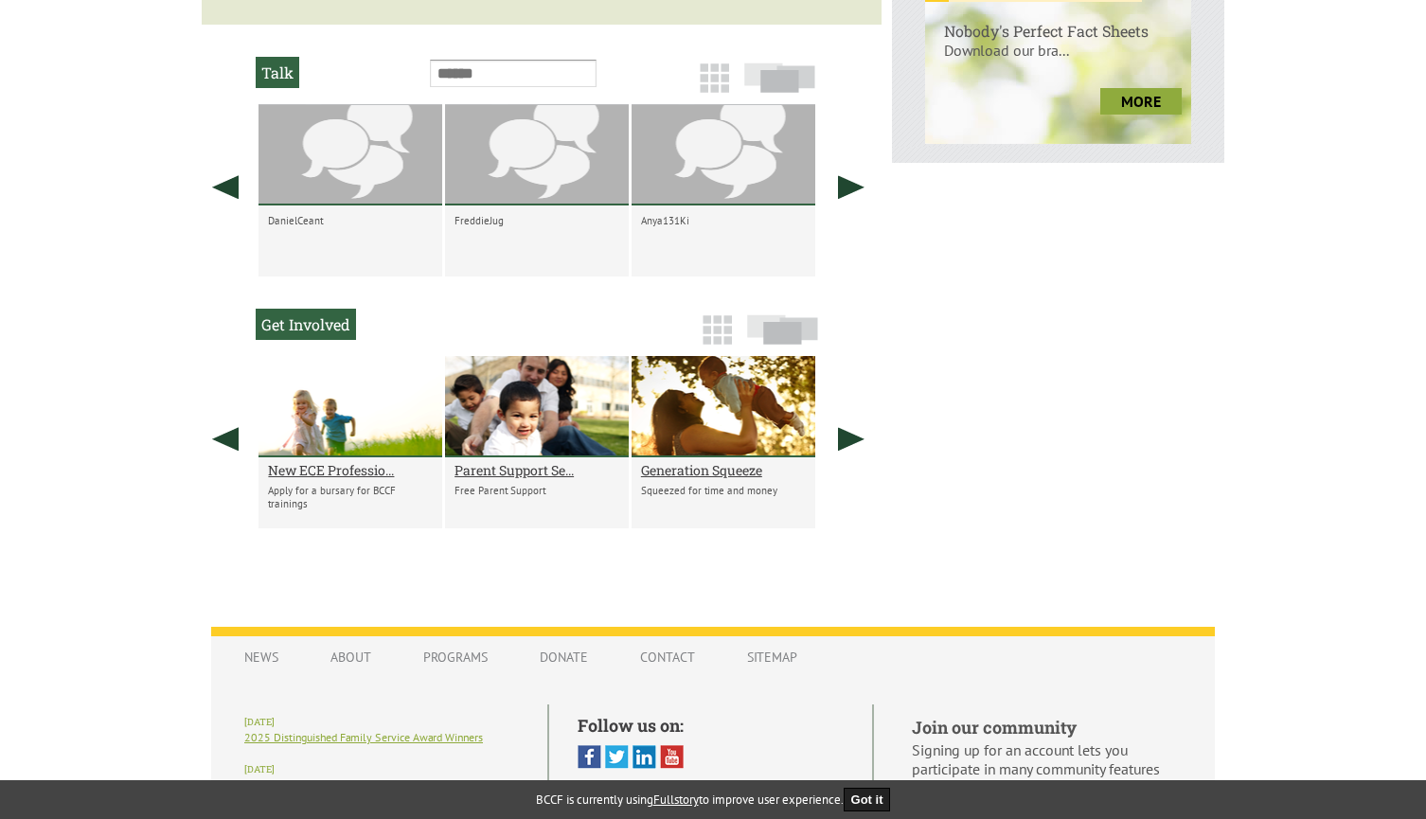
scroll to position [1016, 0]
